Goal: Browse casually: Explore the website without a specific task or goal

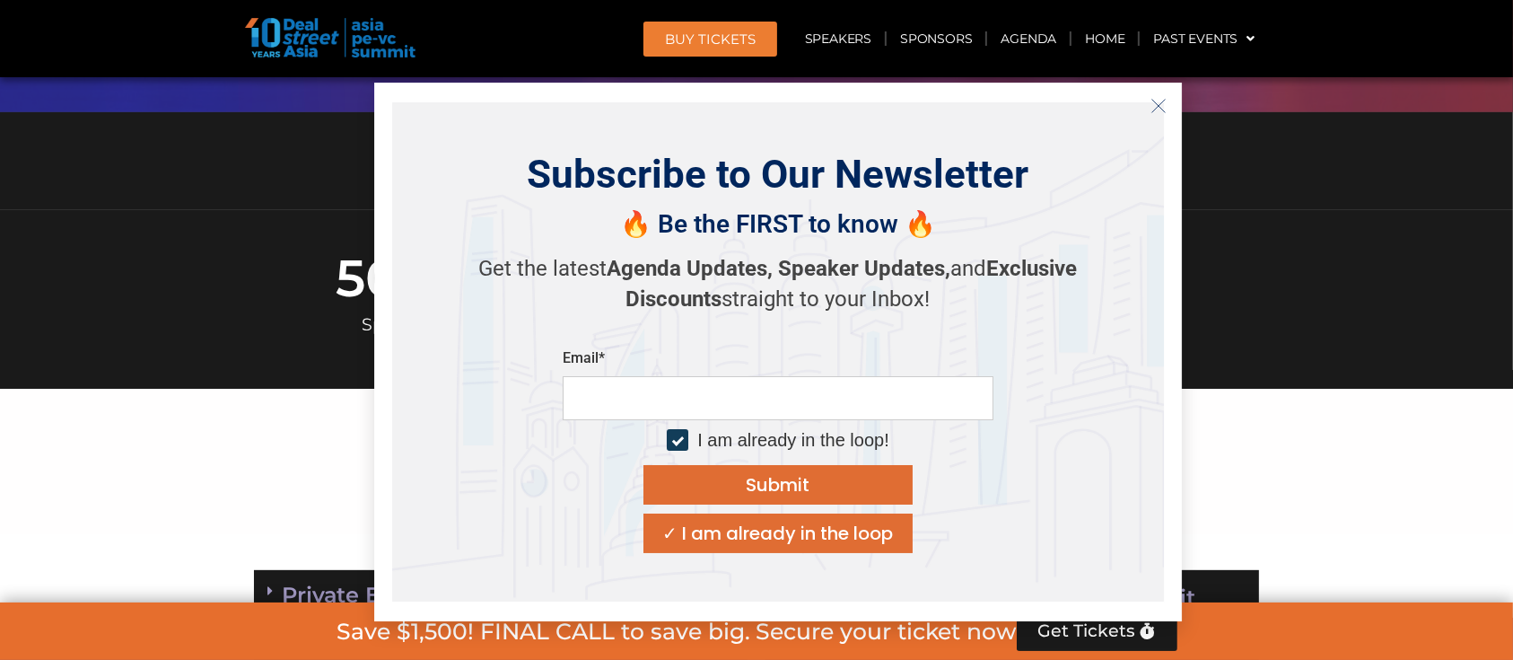
scroll to position [598, 0]
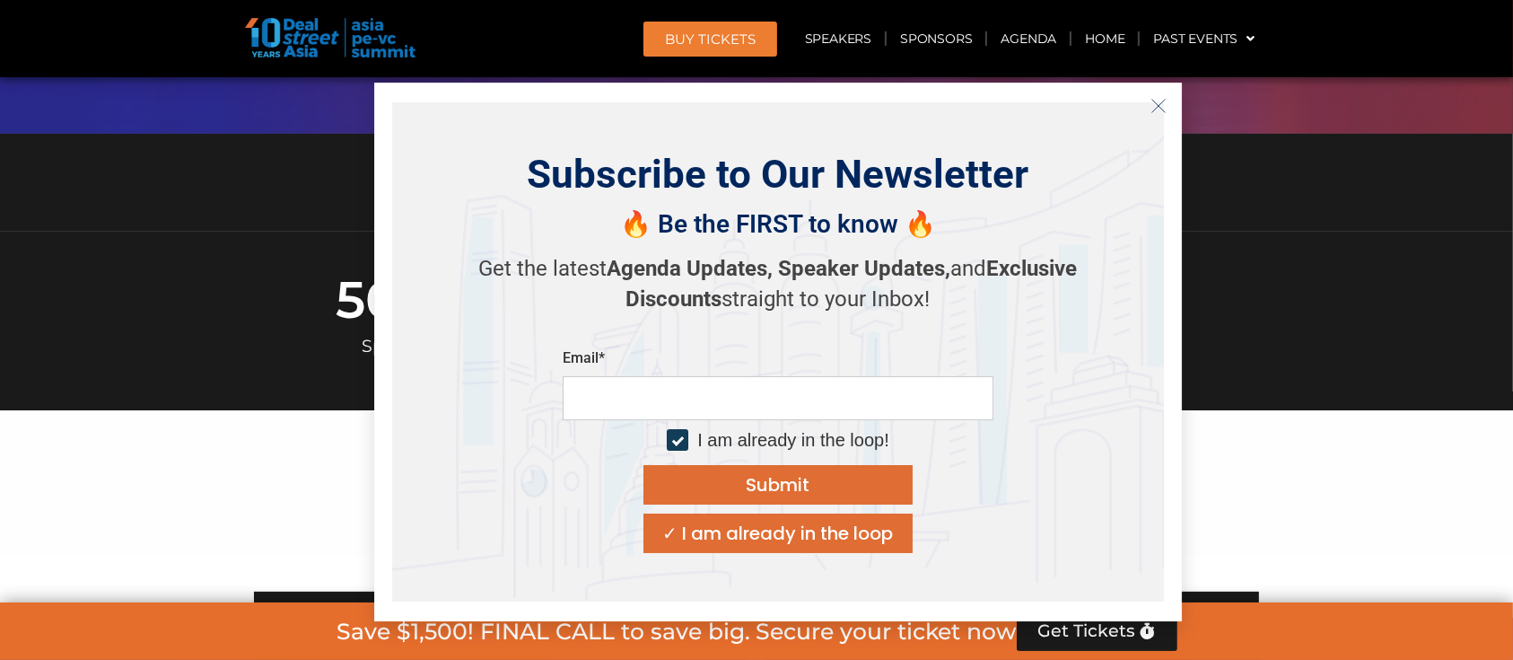
click at [1160, 104] on icon "Close" at bounding box center [1159, 106] width 16 height 16
